Goal: Find specific page/section: Find specific page/section

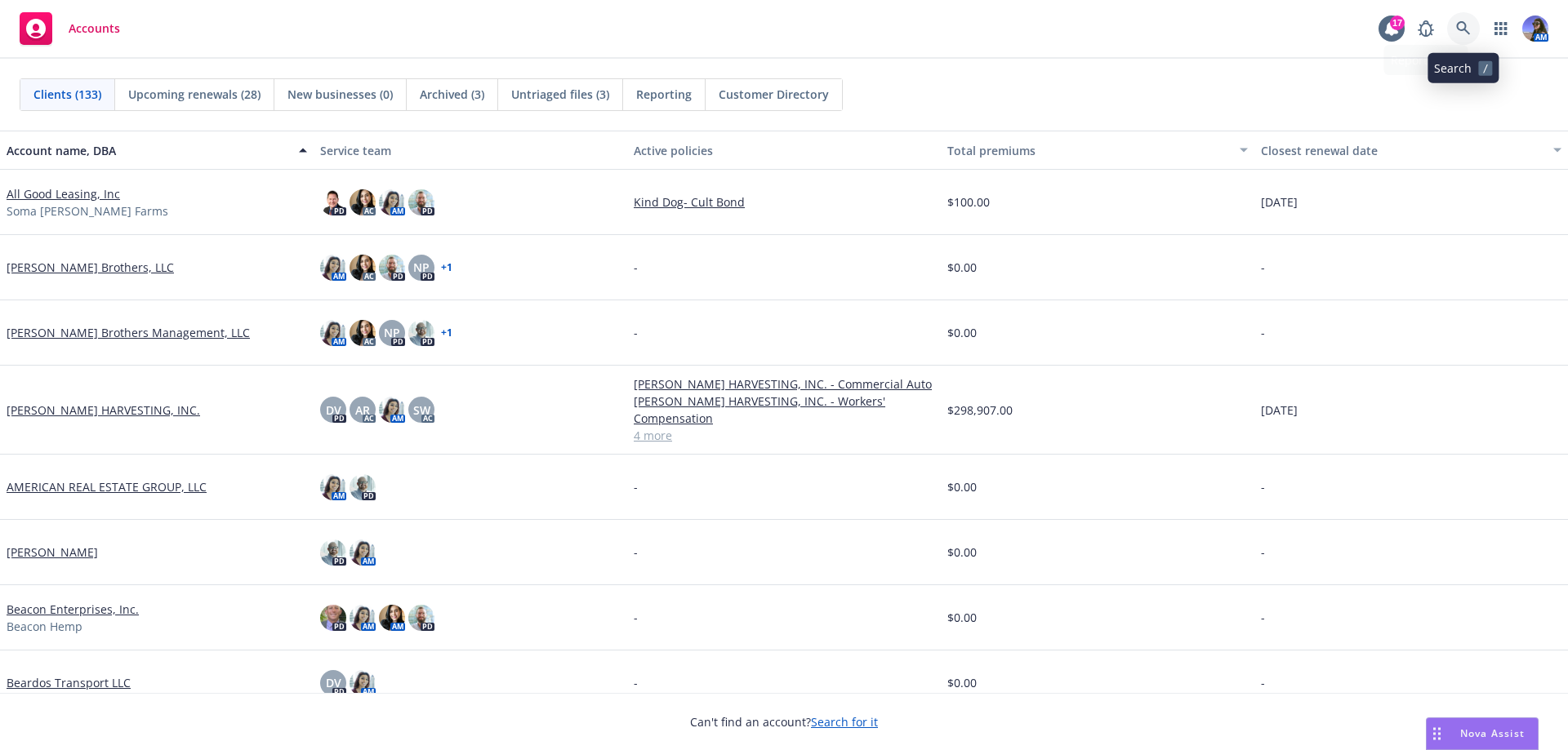
click at [1457, 31] on icon at bounding box center [1463, 29] width 15 height 15
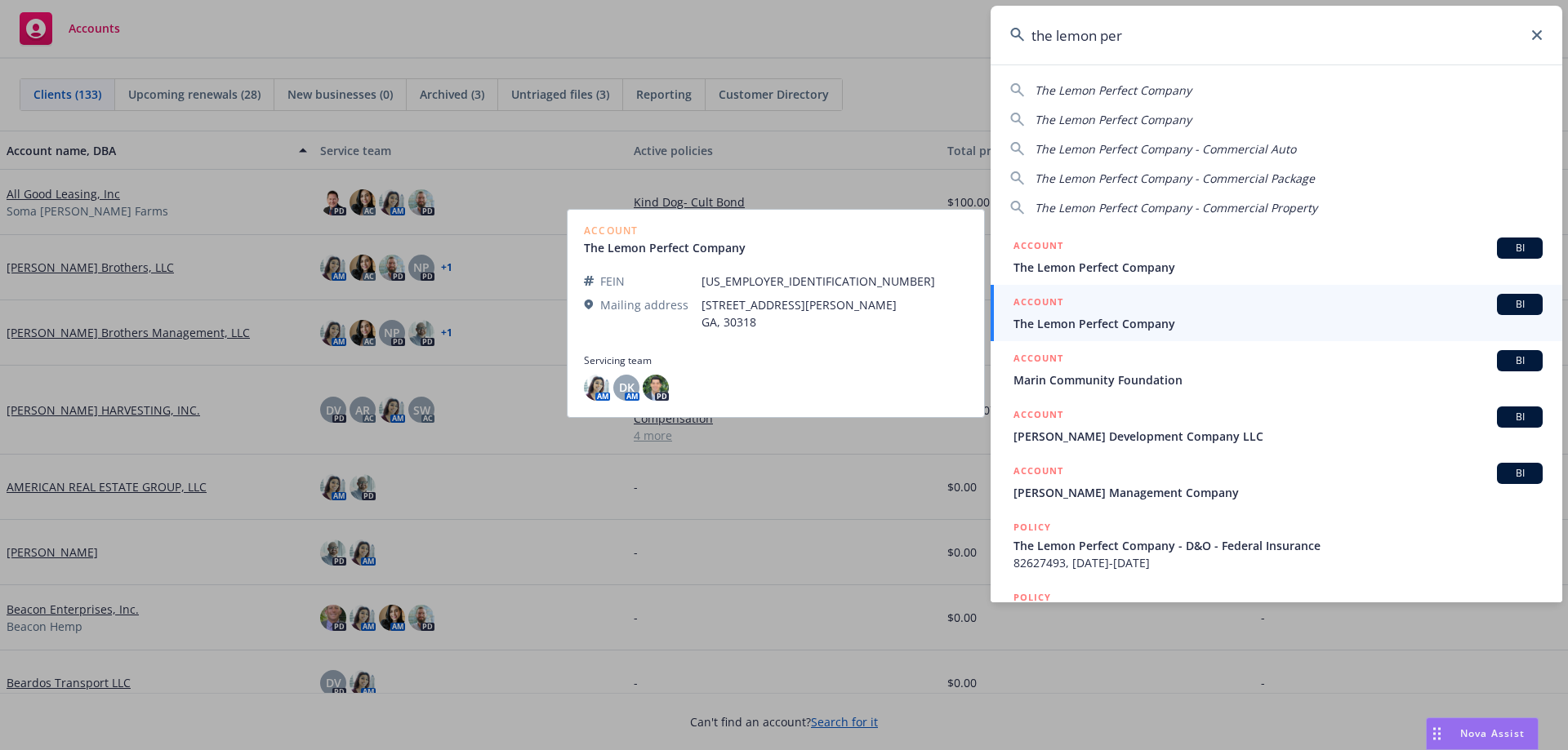
type input "the lemon per"
click at [1145, 303] on div "ACCOUNT BI" at bounding box center [1277, 305] width 529 height 22
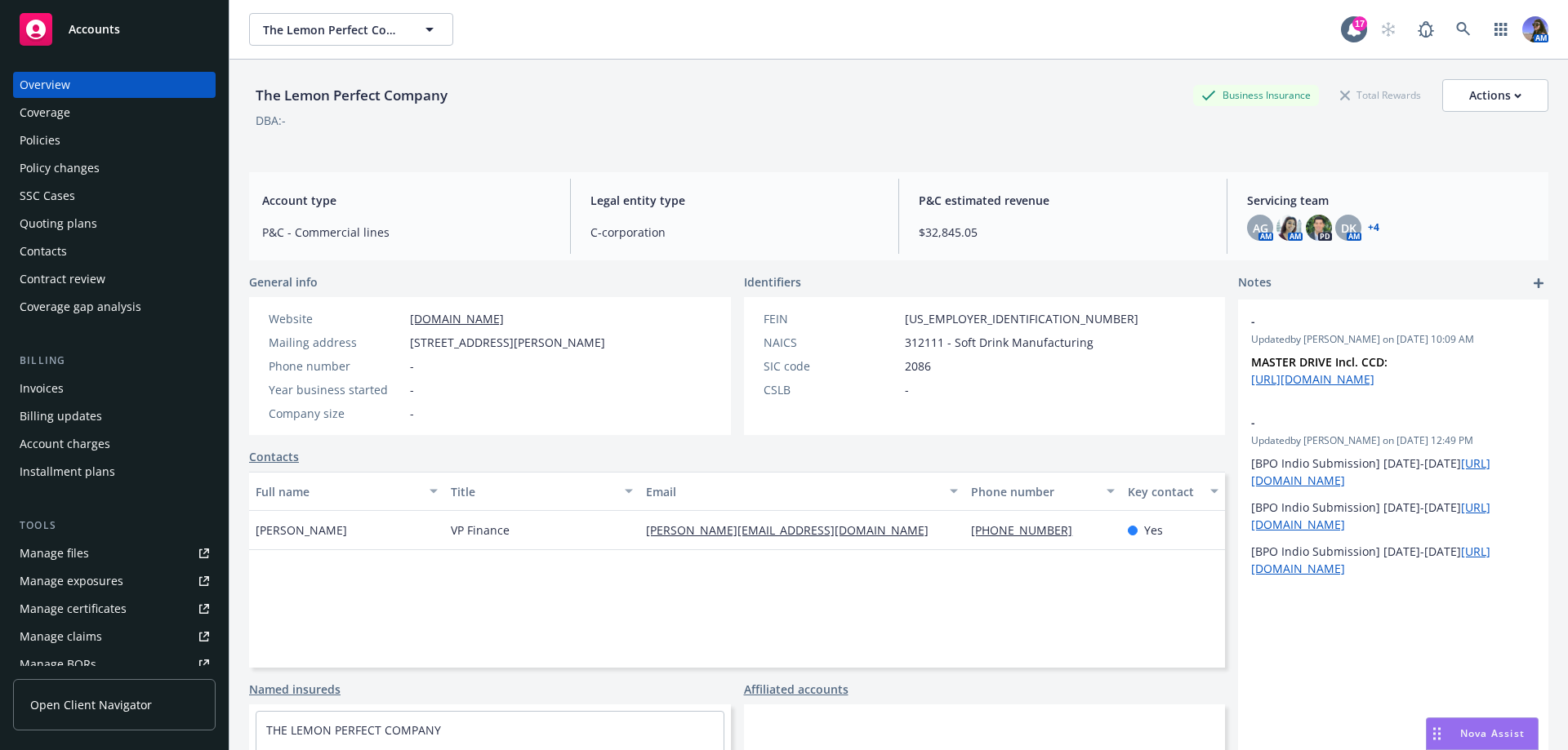
click at [47, 131] on div "Policies" at bounding box center [39, 140] width 40 height 27
